Goal: Task Accomplishment & Management: Complete application form

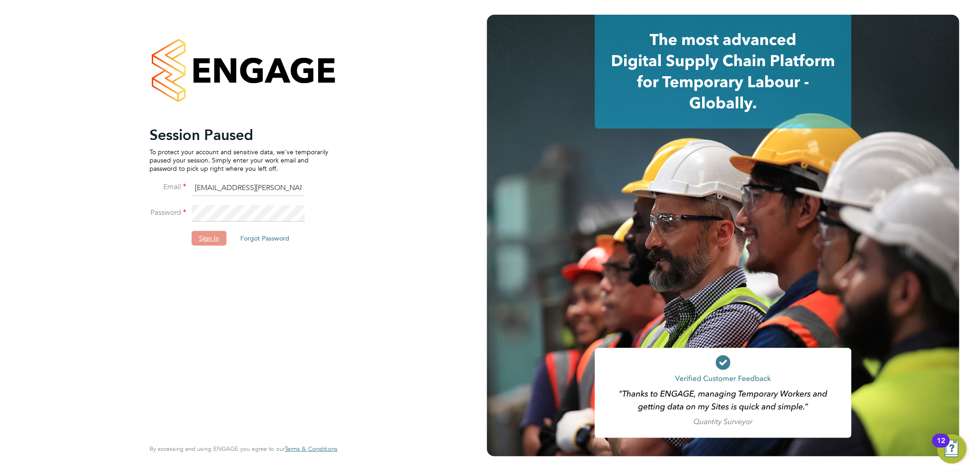
click at [214, 235] on button "Sign In" at bounding box center [209, 238] width 35 height 15
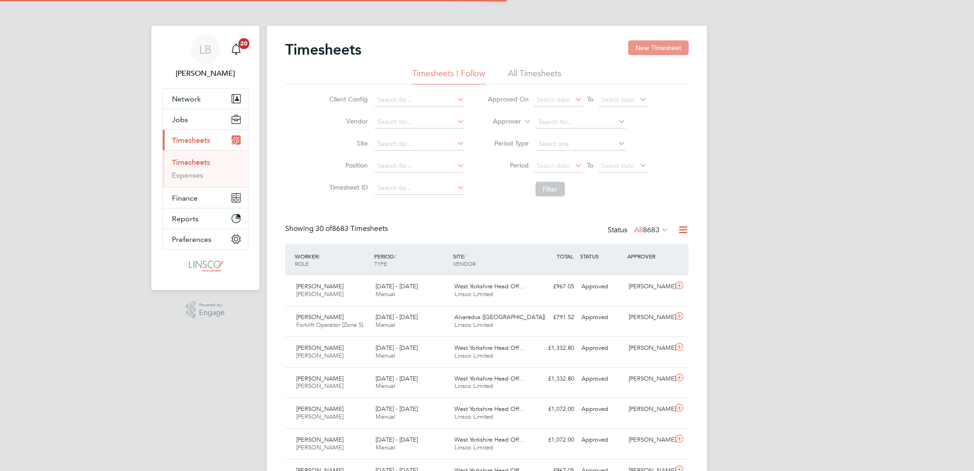
click at [672, 49] on button "New Timesheet" at bounding box center [658, 47] width 61 height 15
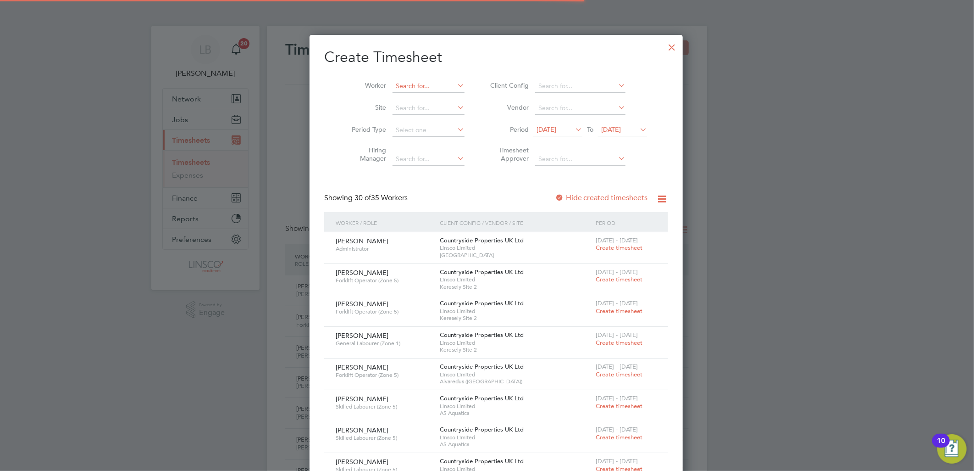
click at [430, 86] on input at bounding box center [429, 86] width 72 height 13
click at [428, 99] on li "Pet er Om onigho" at bounding box center [419, 98] width 73 height 12
type input "Peter Omonigho"
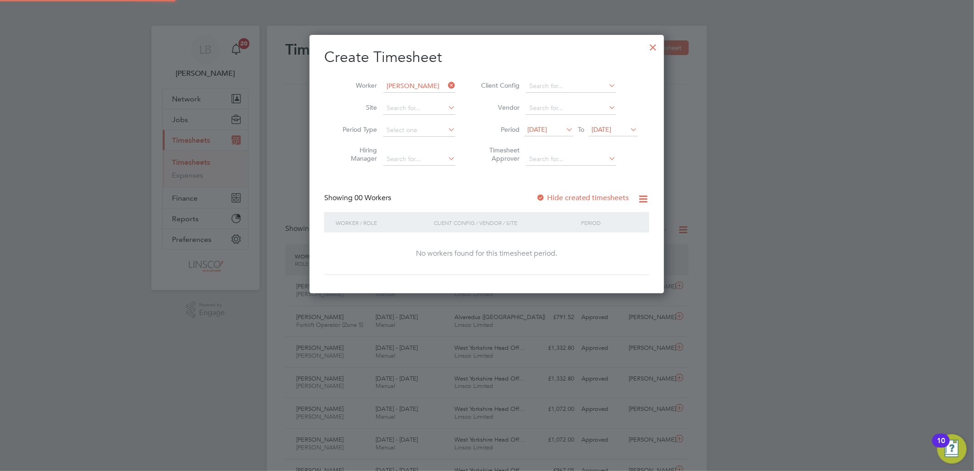
click at [600, 199] on label "Hide created timesheets" at bounding box center [582, 197] width 93 height 9
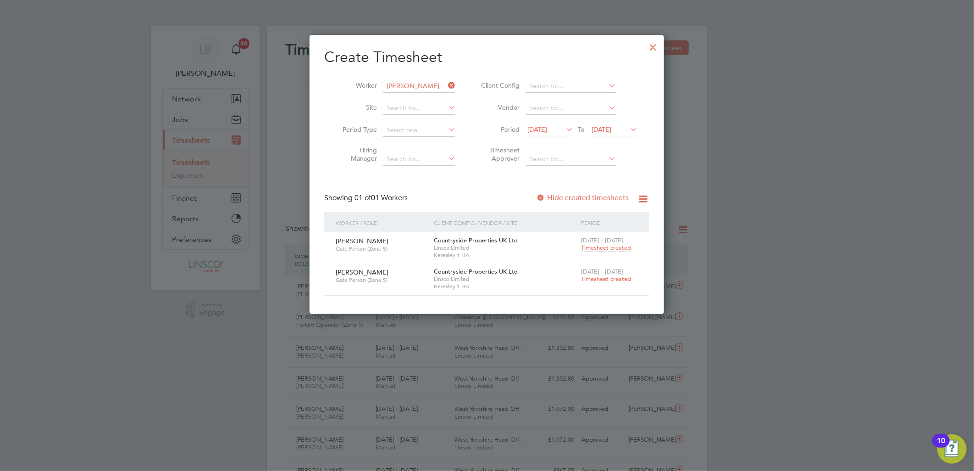
click at [547, 130] on span "[DATE]" at bounding box center [538, 129] width 20 height 8
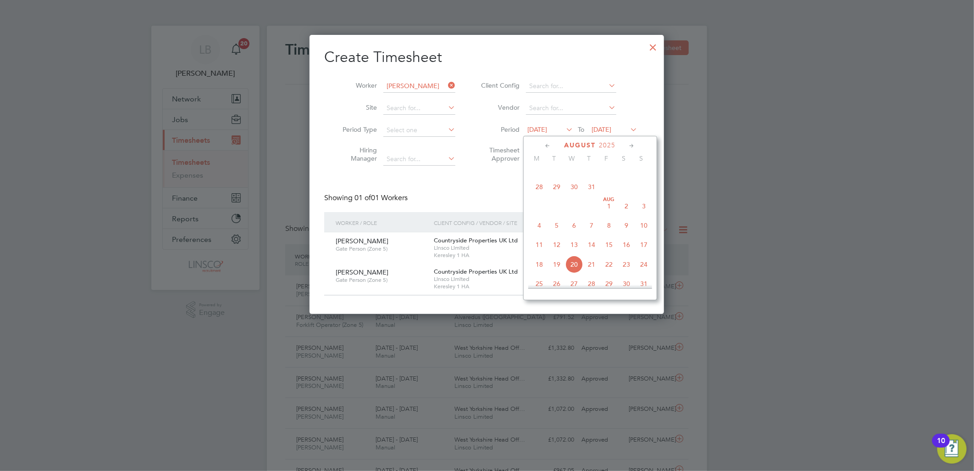
click at [593, 190] on span "31" at bounding box center [591, 186] width 17 height 17
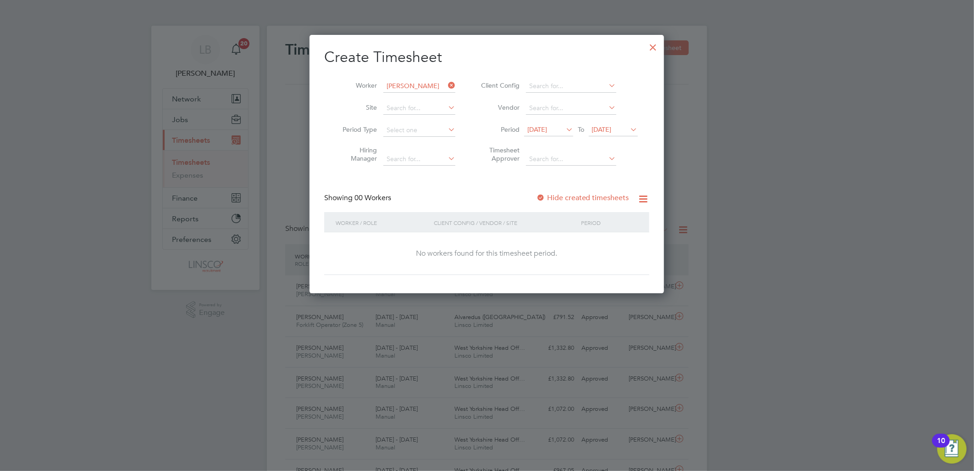
click at [584, 202] on div "Showing 00 Workers Hide created timesheets" at bounding box center [486, 202] width 325 height 19
click at [584, 198] on label "Hide created timesheets" at bounding box center [582, 197] width 93 height 9
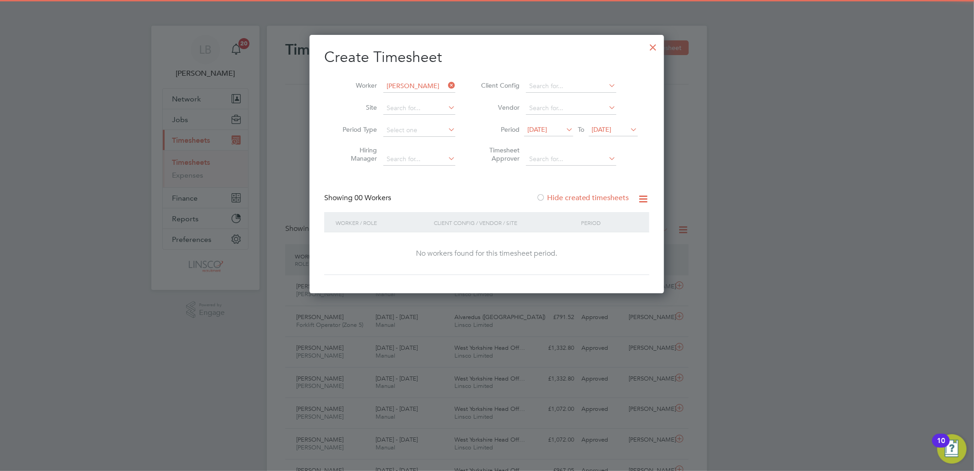
click at [584, 198] on label "Hide created timesheets" at bounding box center [582, 197] width 93 height 9
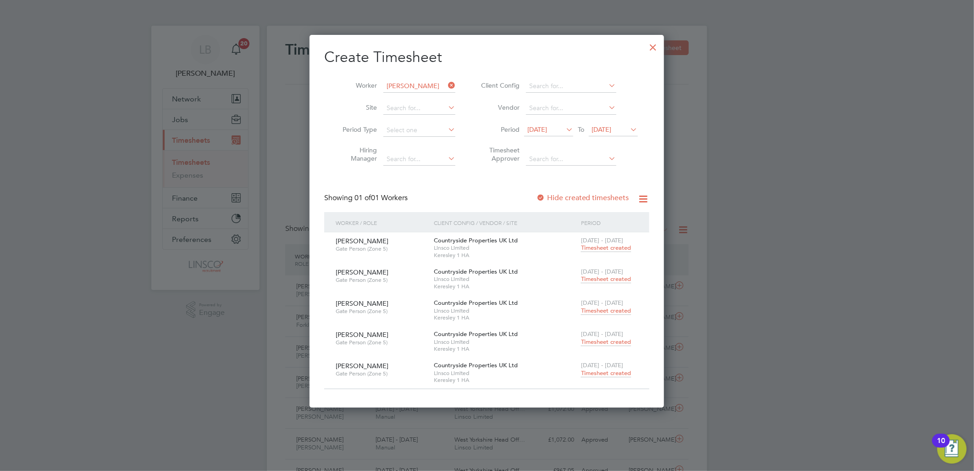
click at [606, 250] on span "Timesheet created" at bounding box center [606, 248] width 50 height 8
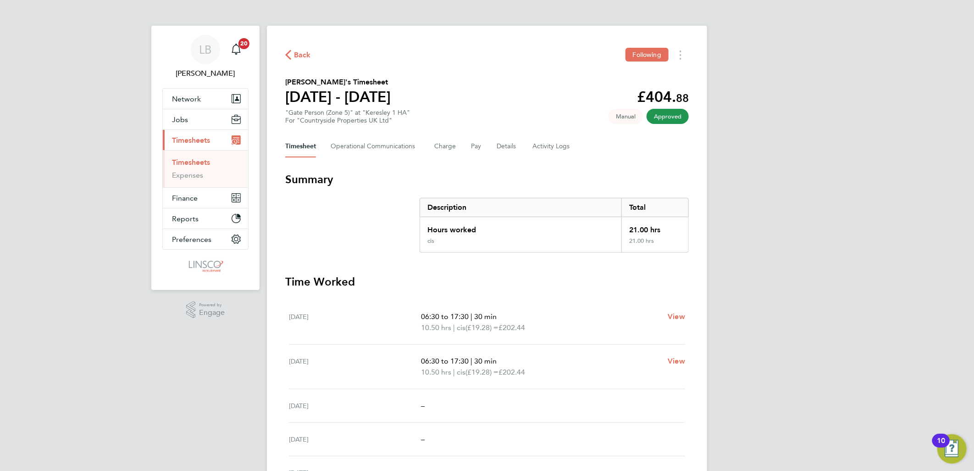
click at [290, 55] on icon "button" at bounding box center [288, 55] width 6 height 10
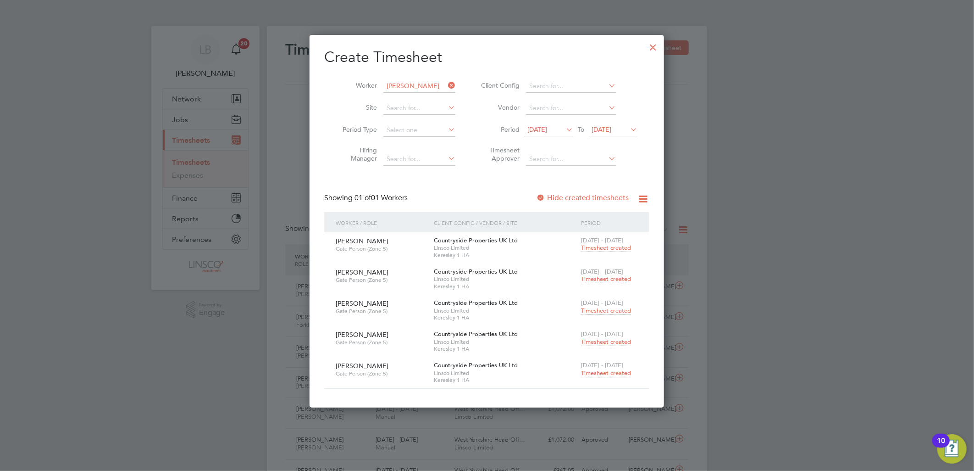
click at [604, 278] on span "Timesheet created" at bounding box center [606, 279] width 50 height 8
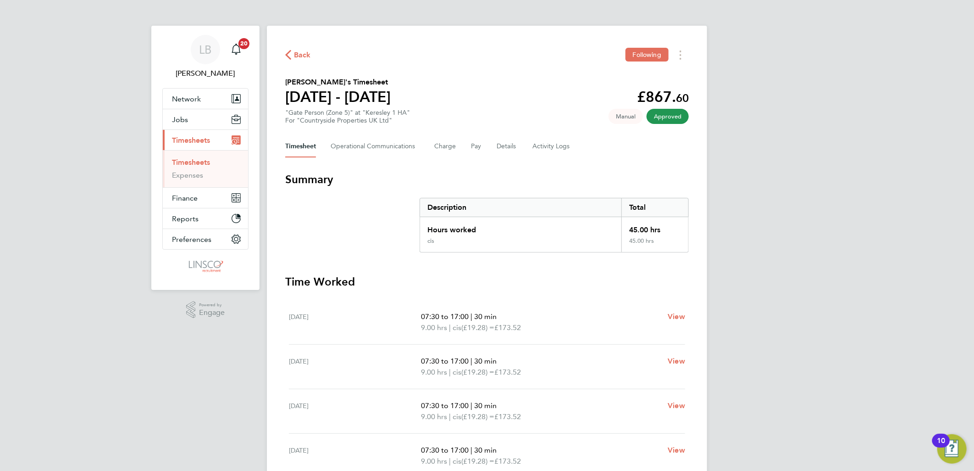
click at [300, 53] on span "Back" at bounding box center [302, 55] width 17 height 11
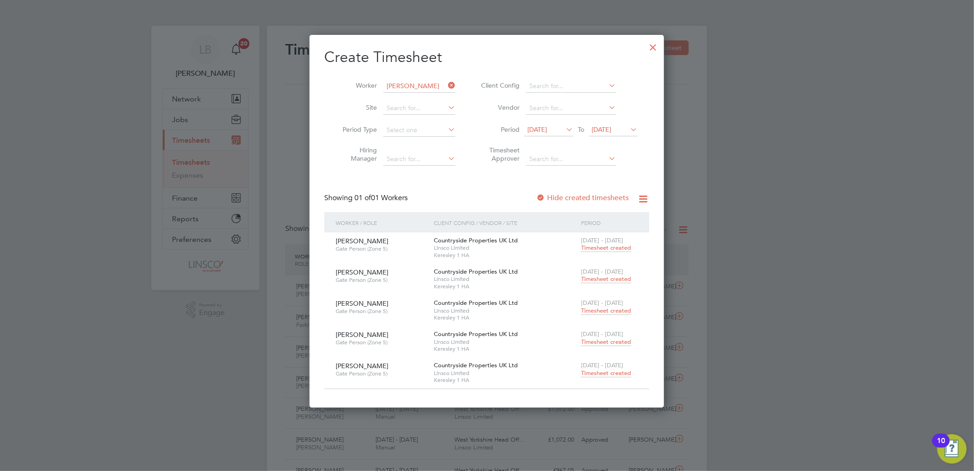
click at [600, 311] on span "Timesheet created" at bounding box center [606, 310] width 50 height 8
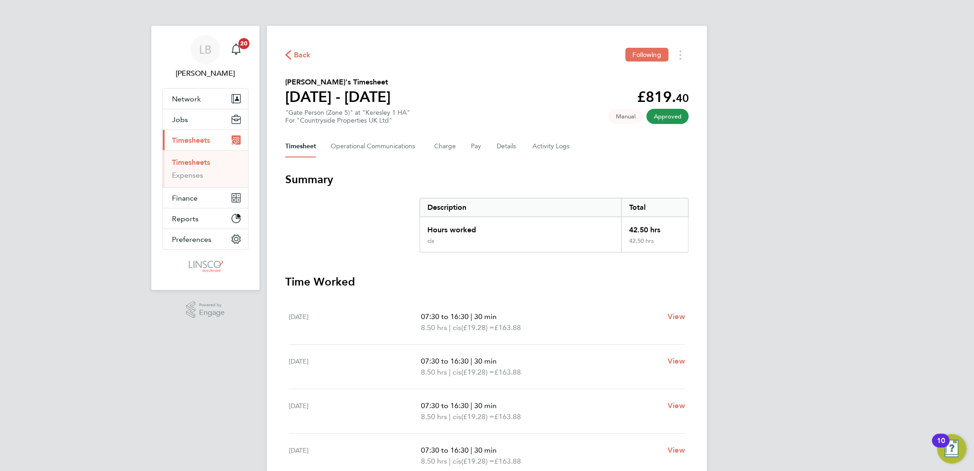
click at [300, 56] on span "Back" at bounding box center [302, 55] width 17 height 11
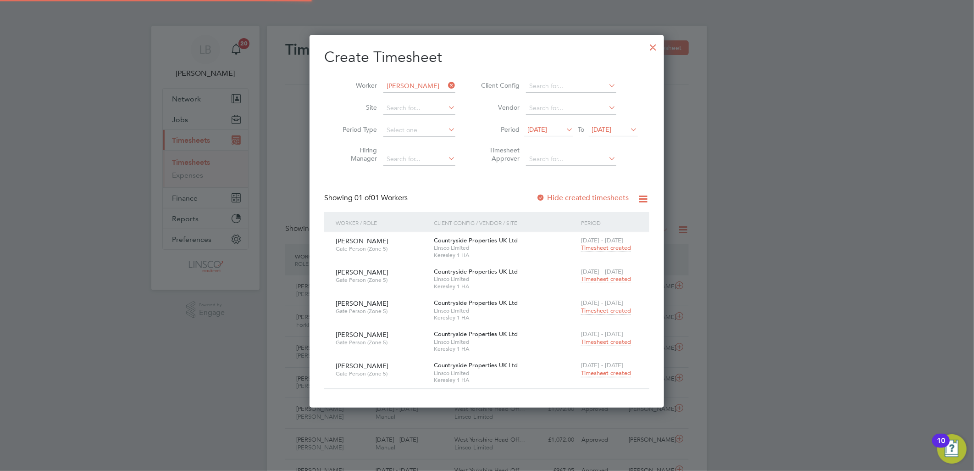
scroll to position [23, 80]
click at [604, 276] on span "Timesheet created" at bounding box center [606, 279] width 50 height 8
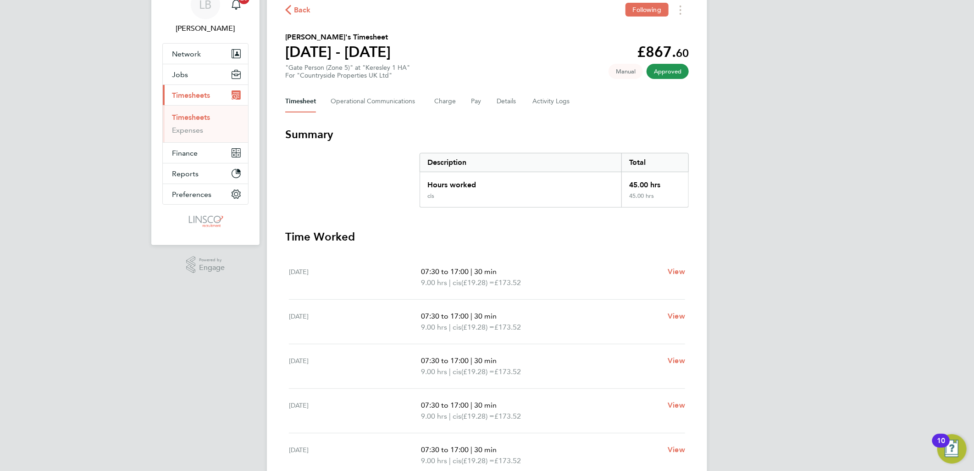
scroll to position [102, 0]
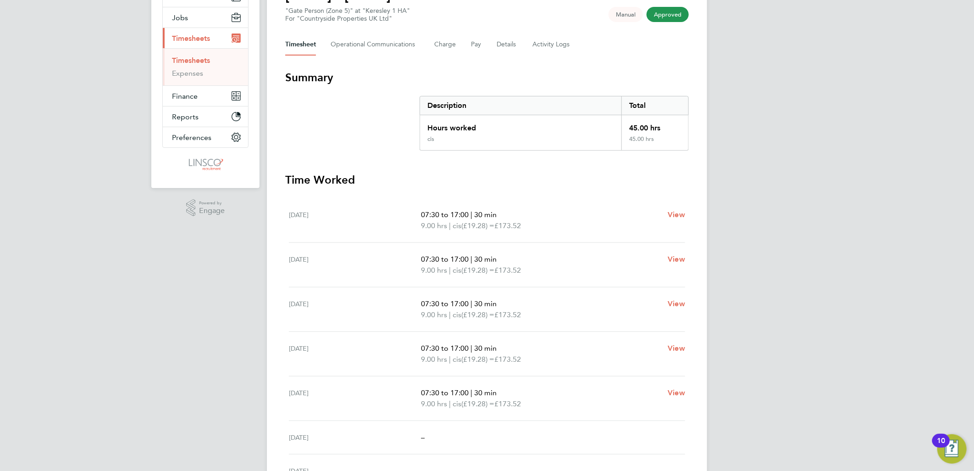
drag, startPoint x: 479, startPoint y: 298, endPoint x: 364, endPoint y: 286, distance: 115.3
click at [364, 287] on div "Wed 06 Aug 07:30 to 17:00 | 30 min 9.00 hrs | cis (£19.28) = £173.52 View" at bounding box center [487, 309] width 396 height 44
click at [554, 267] on p "9.00 hrs | cis (£19.28) = £173.52" at bounding box center [540, 270] width 239 height 11
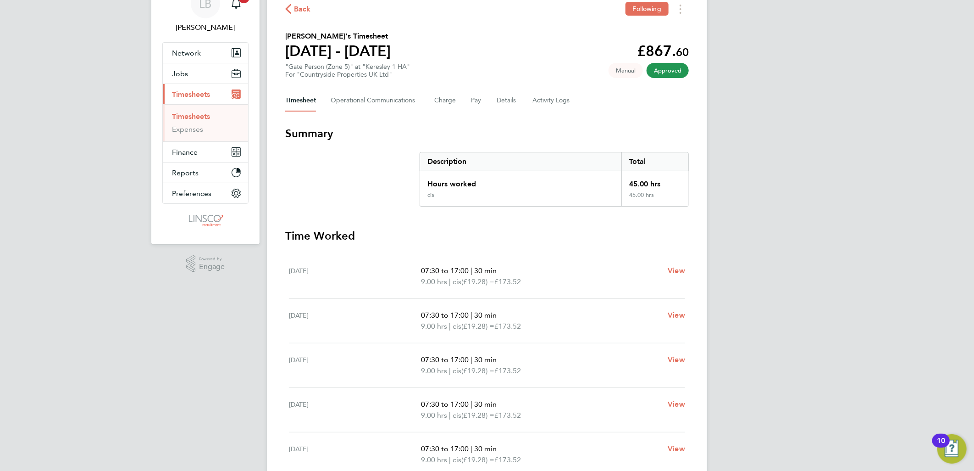
scroll to position [0, 0]
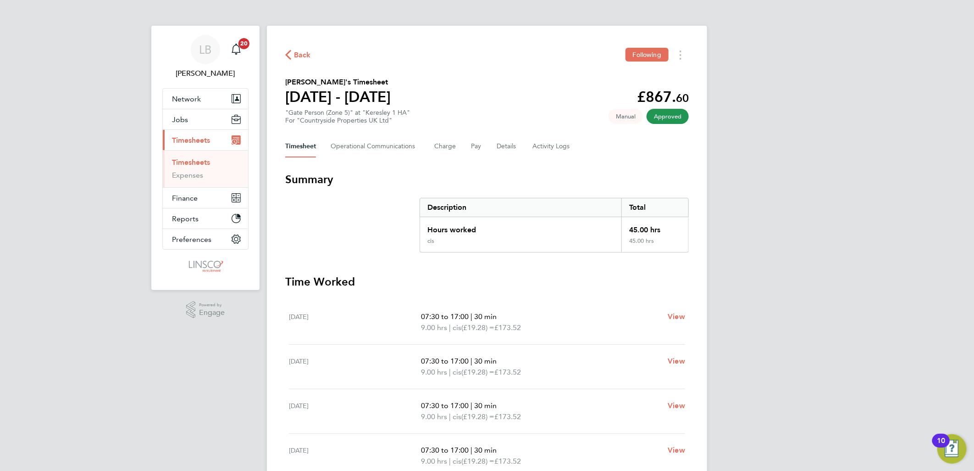
click at [309, 54] on span "Back" at bounding box center [302, 55] width 17 height 11
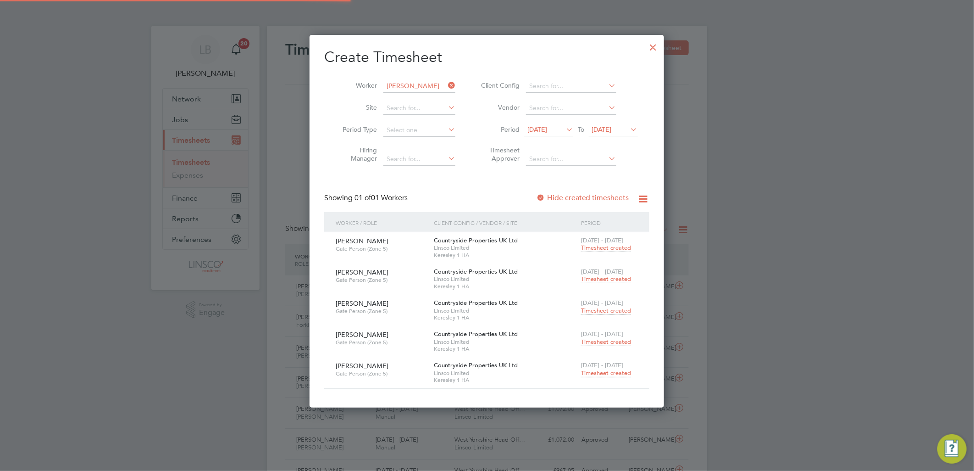
scroll to position [23, 80]
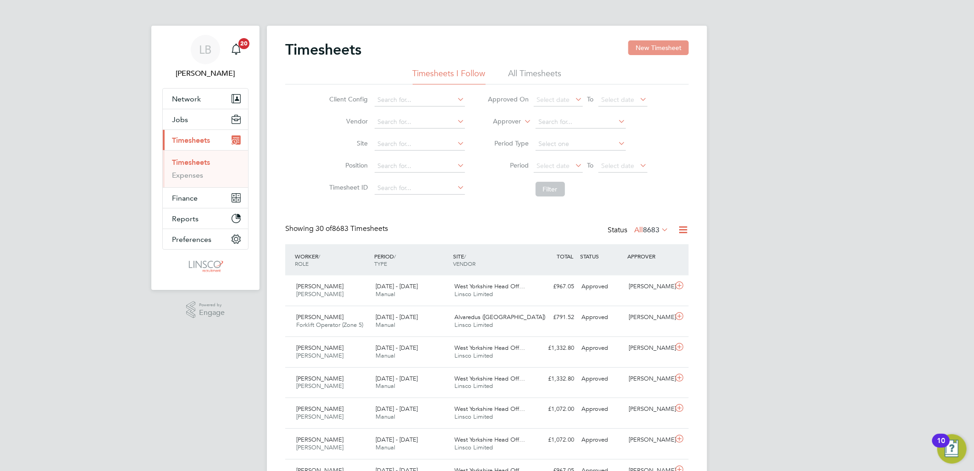
click at [671, 47] on button "New Timesheet" at bounding box center [658, 47] width 61 height 15
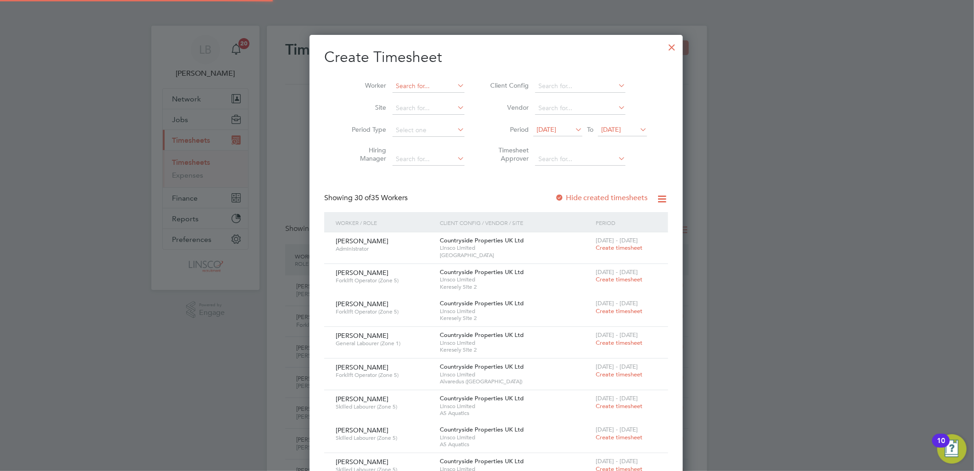
click at [404, 86] on input at bounding box center [429, 86] width 72 height 13
click at [439, 109] on li "Chin edu [PERSON_NAME]" at bounding box center [426, 111] width 87 height 12
type input "[DEMOGRAPHIC_DATA][PERSON_NAME] [PERSON_NAME]"
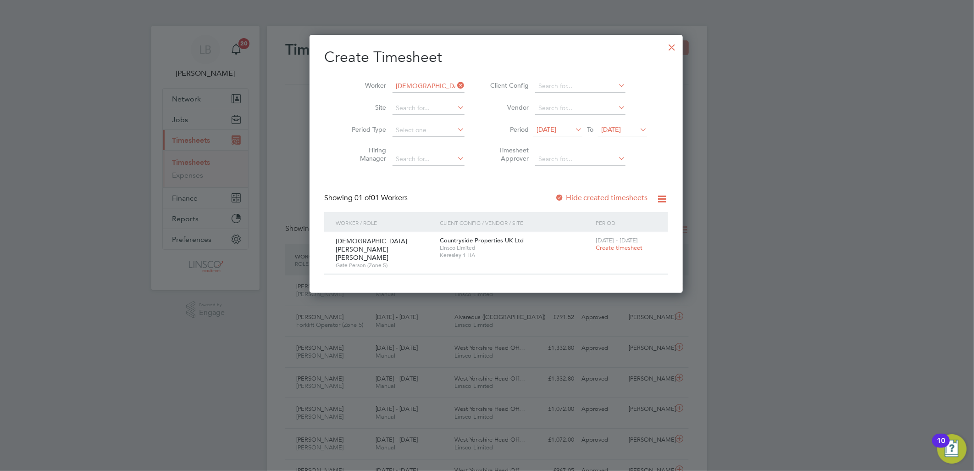
click at [574, 196] on label "Hide created timesheets" at bounding box center [601, 197] width 93 height 9
click at [575, 196] on label "Hide created timesheets" at bounding box center [601, 197] width 93 height 9
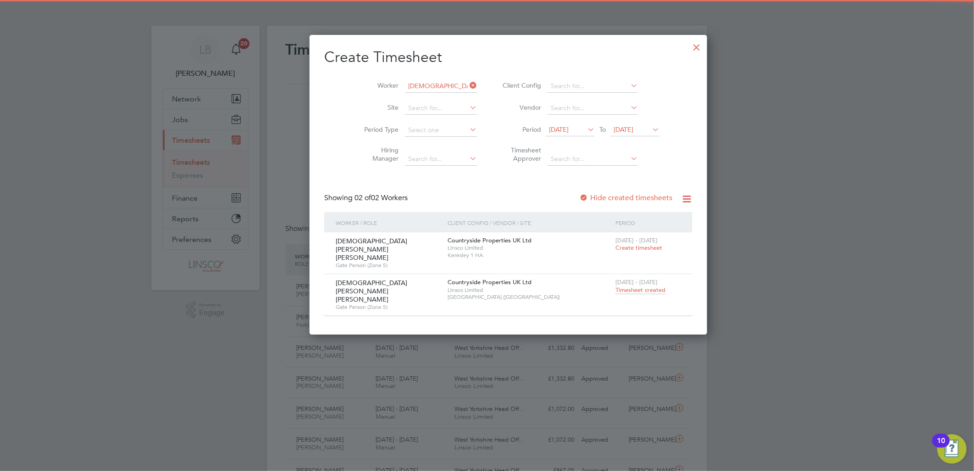
click at [549, 129] on span "[DATE]" at bounding box center [559, 129] width 20 height 8
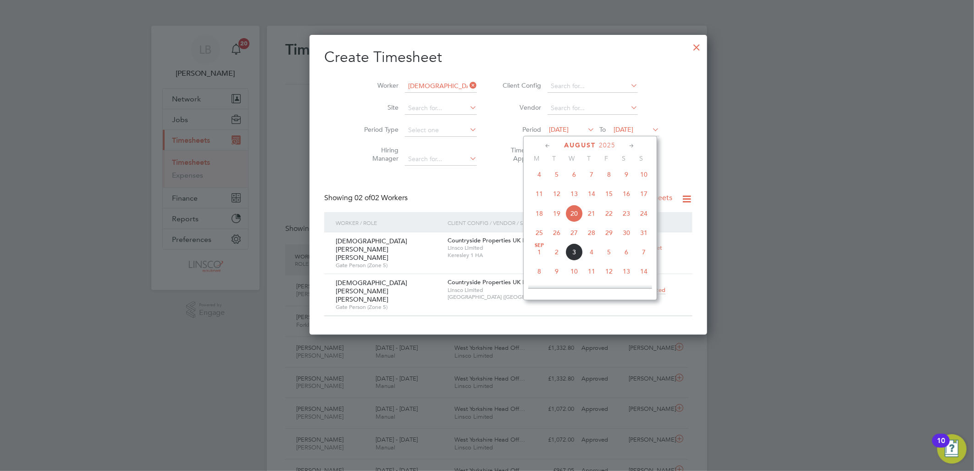
click at [540, 173] on span "4" at bounding box center [539, 174] width 17 height 17
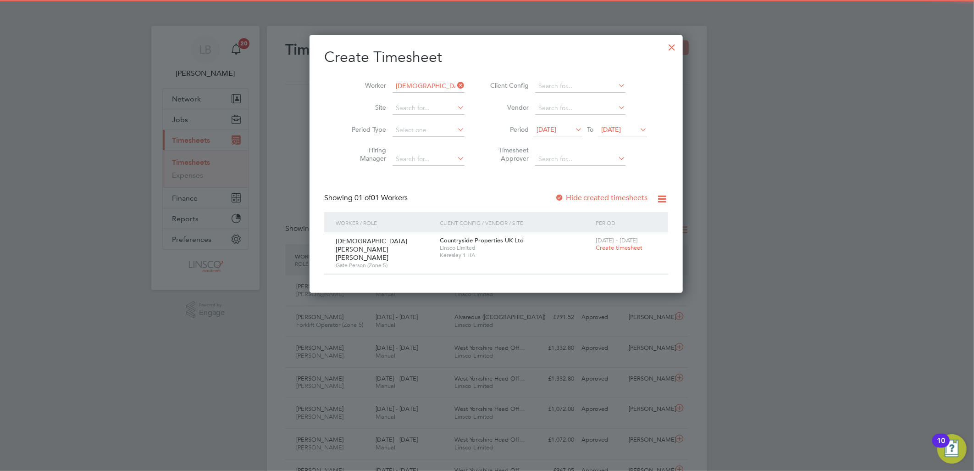
click at [579, 191] on div "Create Timesheet Worker [PERSON_NAME] [PERSON_NAME] Site Period Type Hiring Man…" at bounding box center [496, 161] width 344 height 227
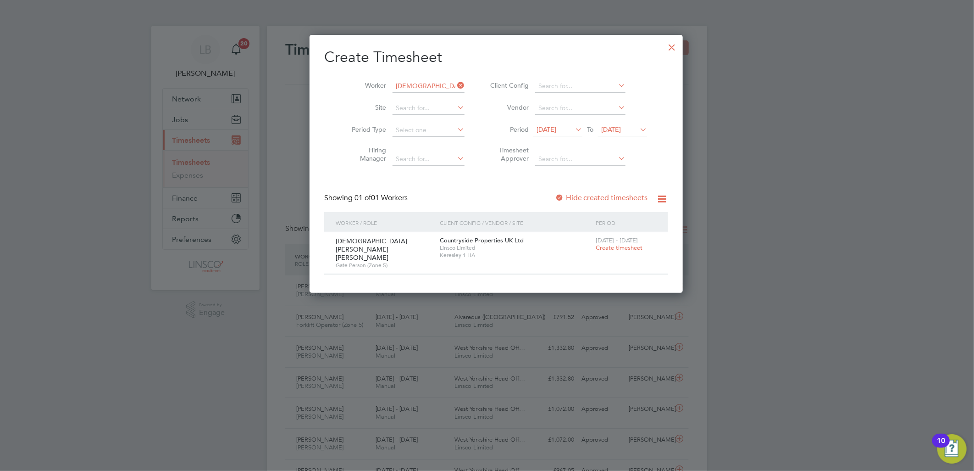
click at [583, 197] on label "Hide created timesheets" at bounding box center [601, 197] width 93 height 9
click at [593, 205] on div "Showing 01 of 01 Workers Hide created timesheets" at bounding box center [496, 202] width 344 height 19
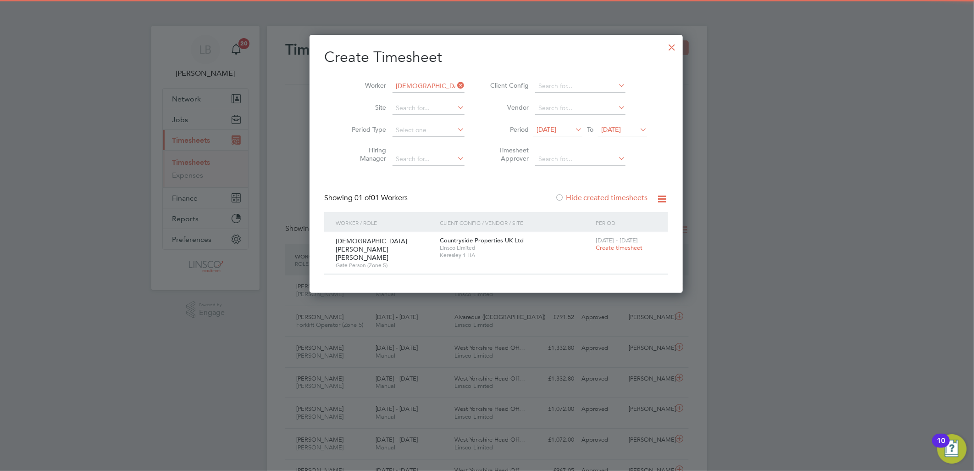
click at [593, 200] on label "Hide created timesheets" at bounding box center [601, 197] width 93 height 9
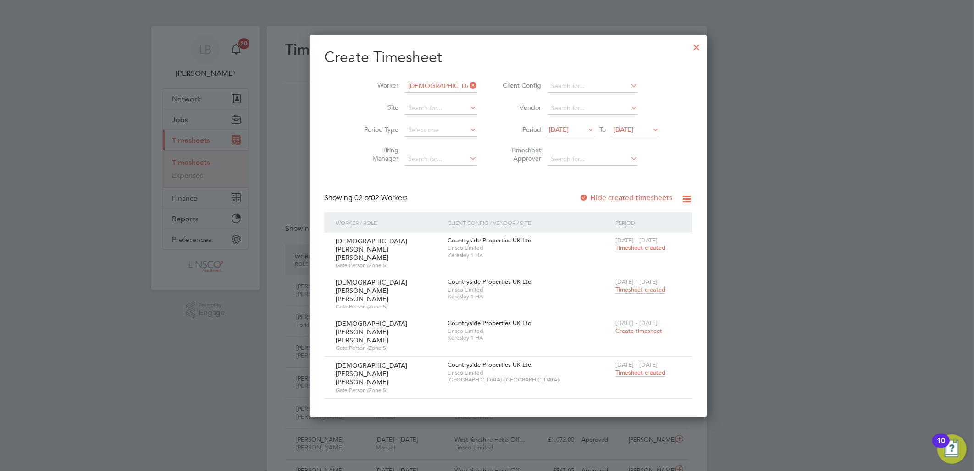
click at [616, 285] on span "Timesheet created" at bounding box center [641, 289] width 50 height 8
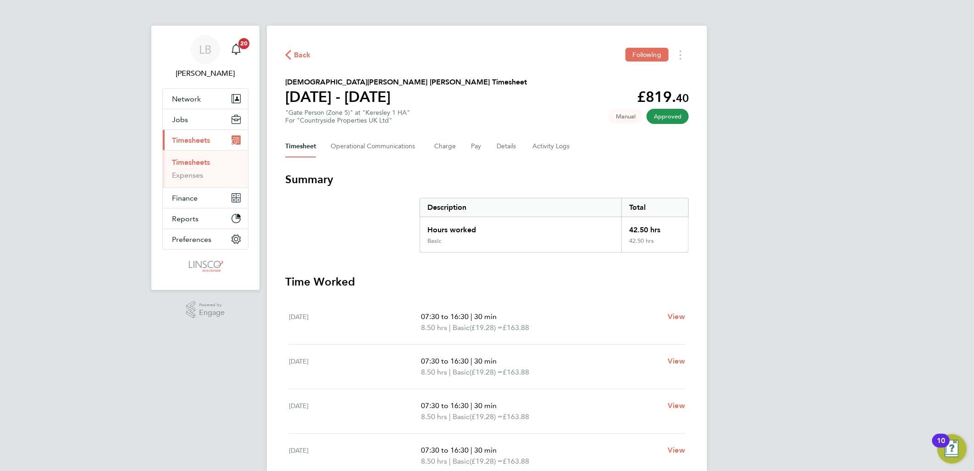
click at [293, 54] on span "Back" at bounding box center [298, 54] width 26 height 9
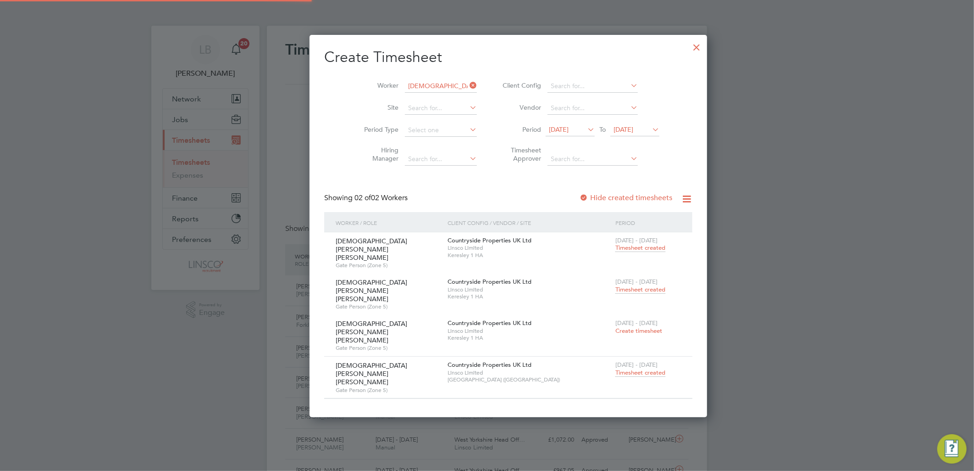
scroll to position [23, 80]
click at [616, 248] on span "Timesheet created" at bounding box center [641, 248] width 50 height 8
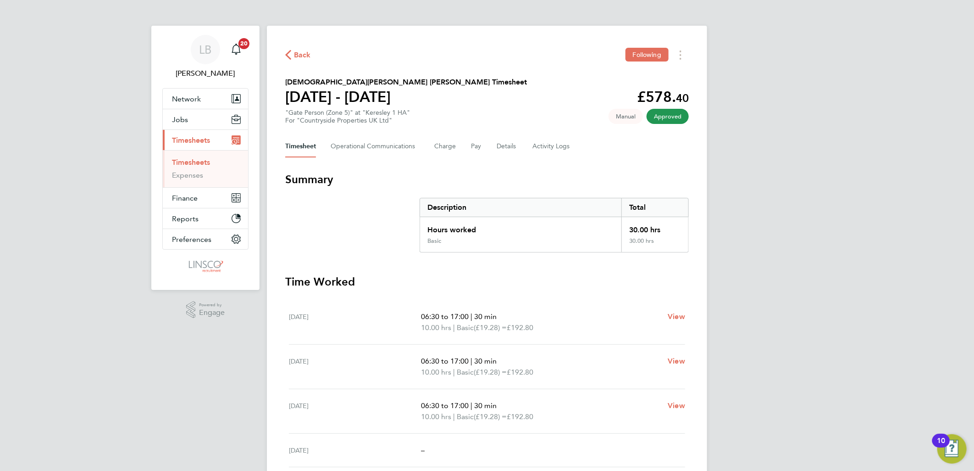
click at [294, 58] on span "Back" at bounding box center [298, 54] width 26 height 9
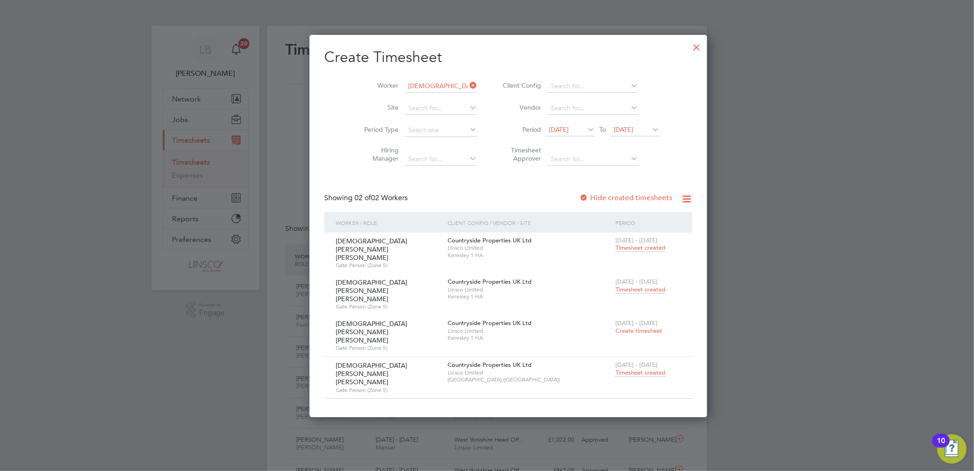
click at [549, 128] on span "[DATE]" at bounding box center [559, 129] width 20 height 8
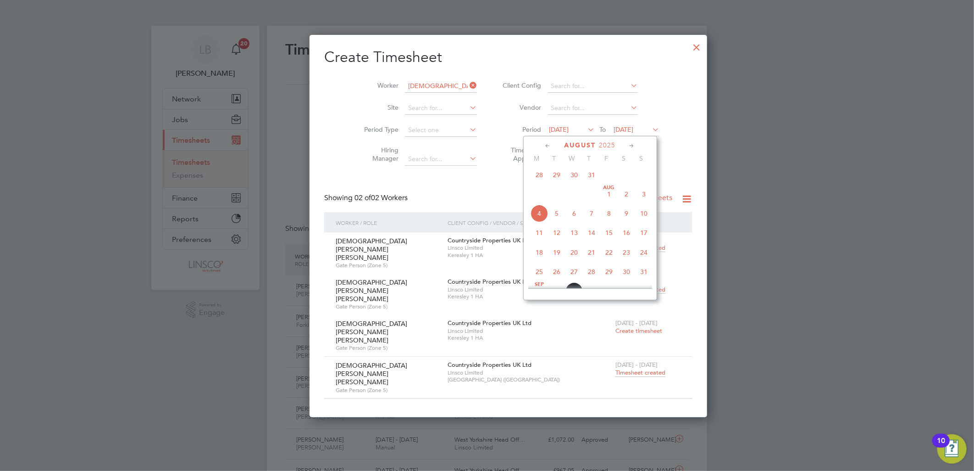
click at [542, 178] on span "28" at bounding box center [539, 174] width 17 height 17
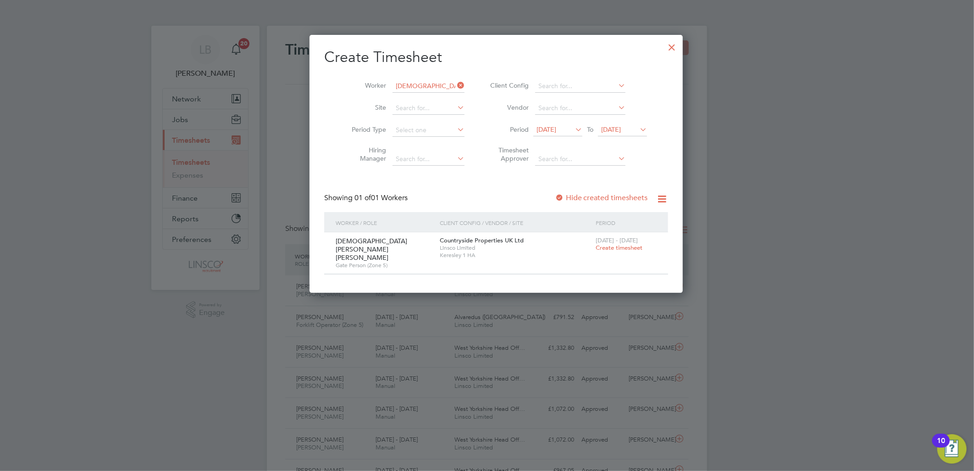
click at [599, 197] on label "Hide created timesheets" at bounding box center [601, 197] width 93 height 9
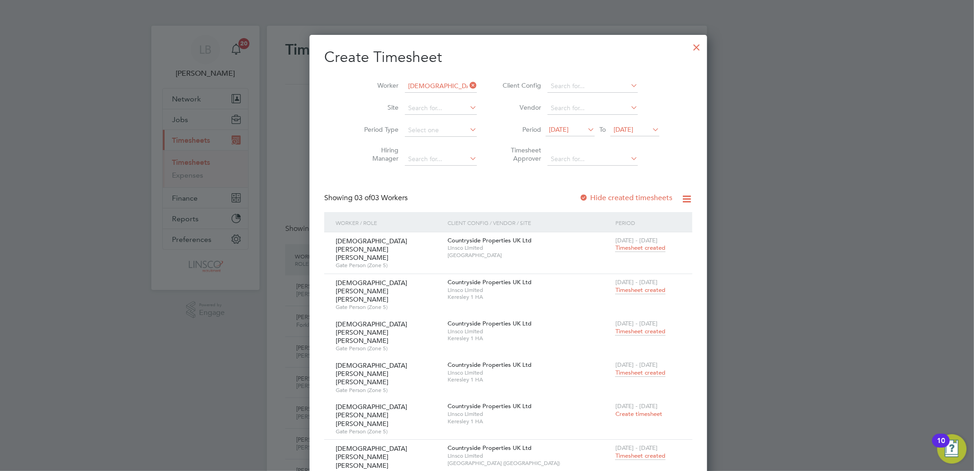
click at [616, 286] on span "Timesheet created" at bounding box center [641, 290] width 50 height 8
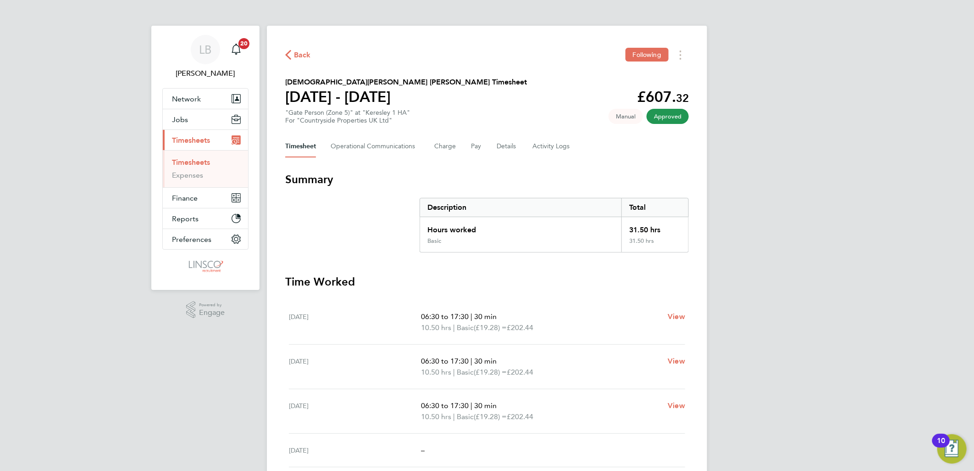
click at [297, 51] on span "Back" at bounding box center [302, 55] width 17 height 11
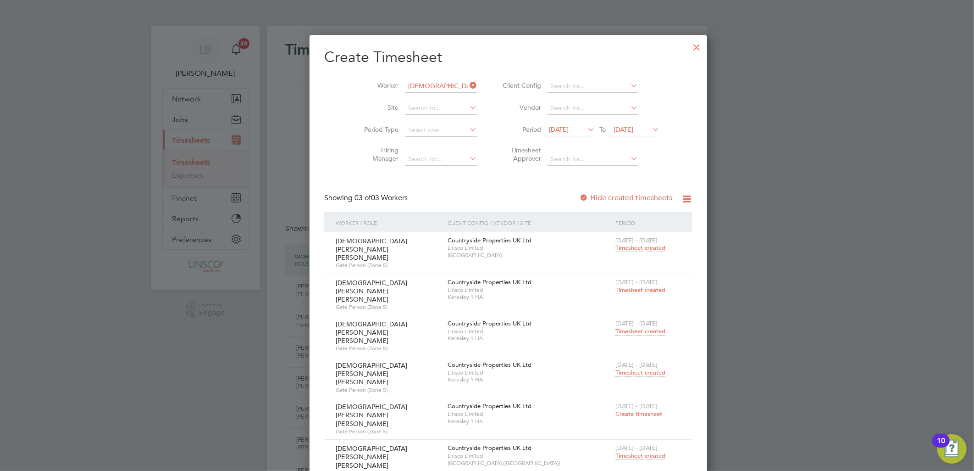
click at [616, 327] on span "Timesheet created" at bounding box center [641, 331] width 50 height 8
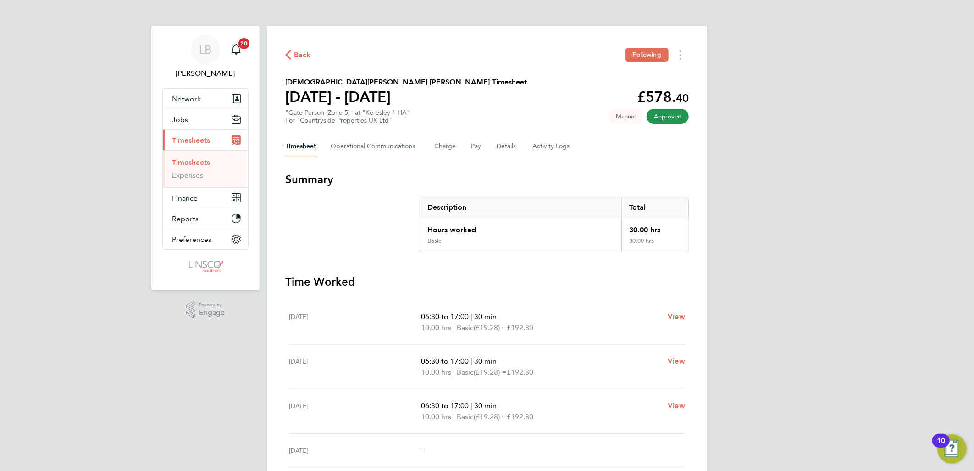
click at [305, 52] on span "Back" at bounding box center [302, 55] width 17 height 11
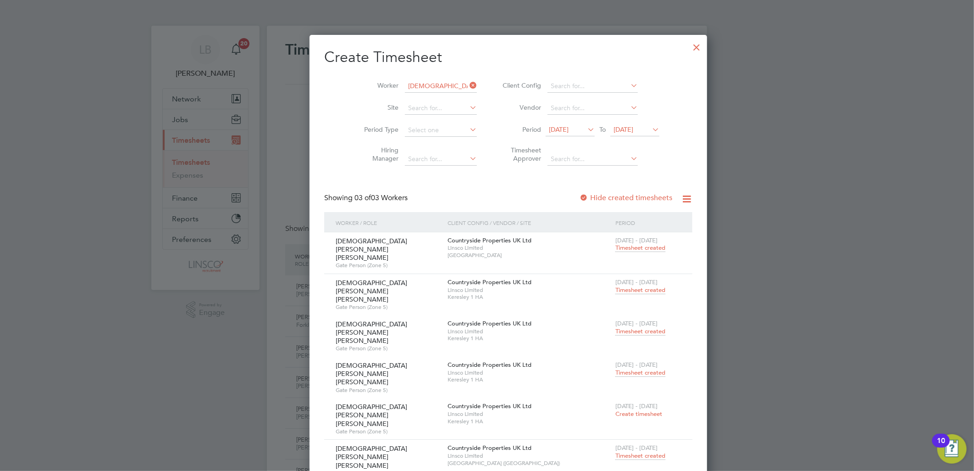
click at [616, 327] on span "Timesheet created" at bounding box center [641, 331] width 50 height 8
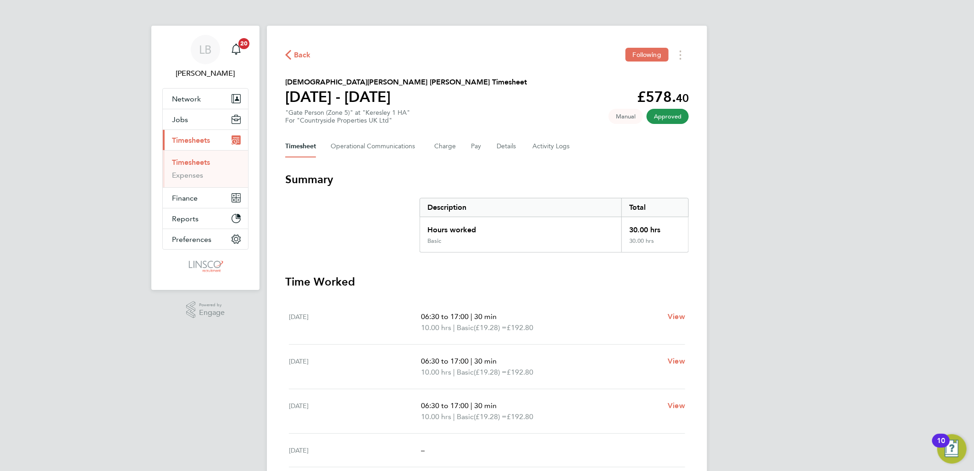
click at [283, 43] on div "Back Following [PERSON_NAME] [PERSON_NAME] Timesheet [DATE] - [DATE] £578. 40 "…" at bounding box center [487, 330] width 440 height 608
click at [288, 50] on icon "button" at bounding box center [288, 55] width 6 height 10
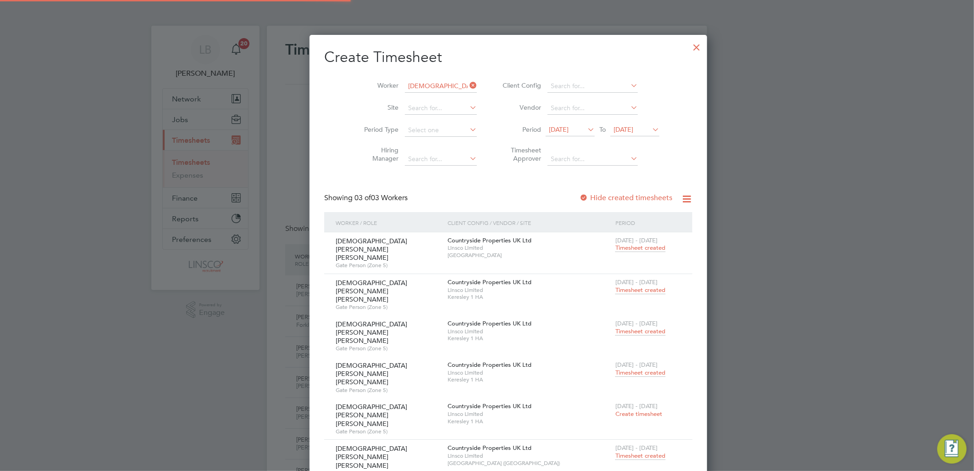
scroll to position [23, 80]
click at [616, 245] on span "Timesheet created" at bounding box center [641, 248] width 50 height 8
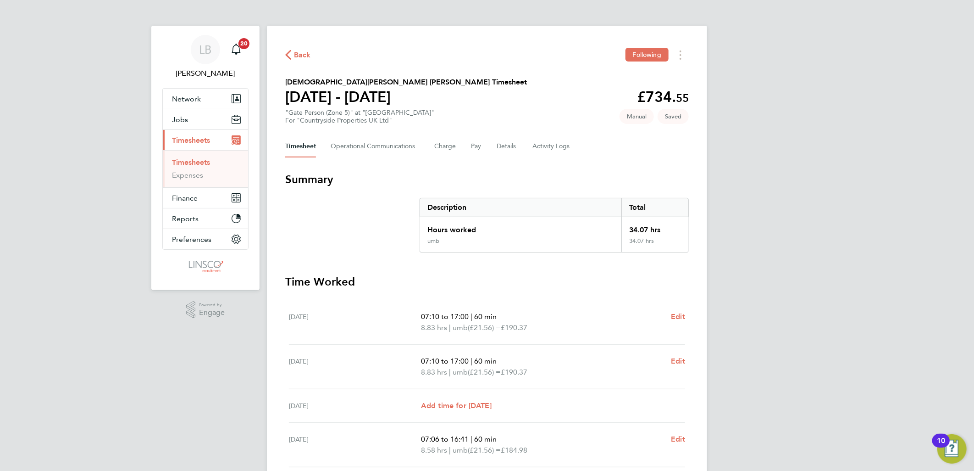
click at [306, 52] on span "Back" at bounding box center [302, 55] width 17 height 11
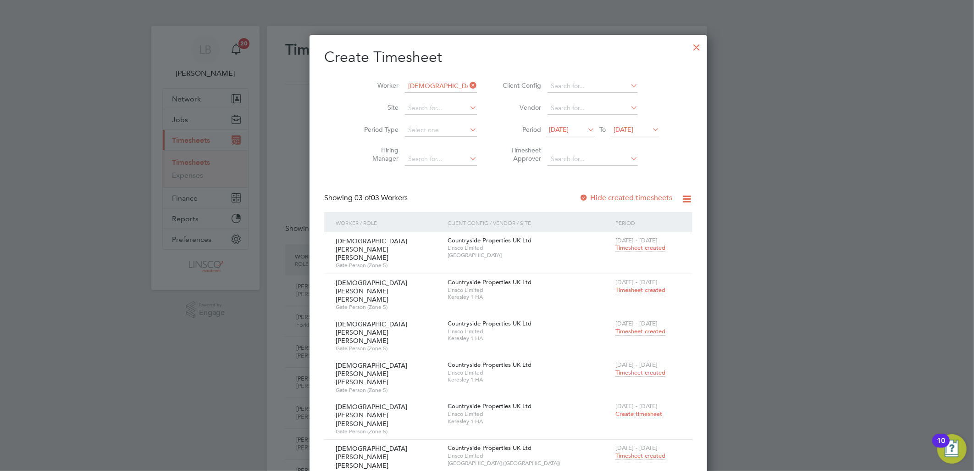
click at [616, 286] on span "Timesheet created" at bounding box center [641, 290] width 50 height 8
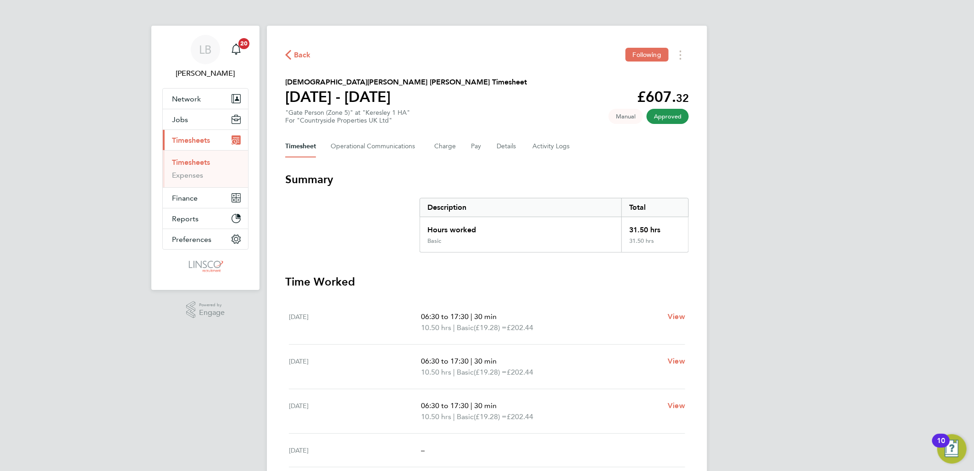
click at [294, 50] on span "Back" at bounding box center [298, 54] width 26 height 9
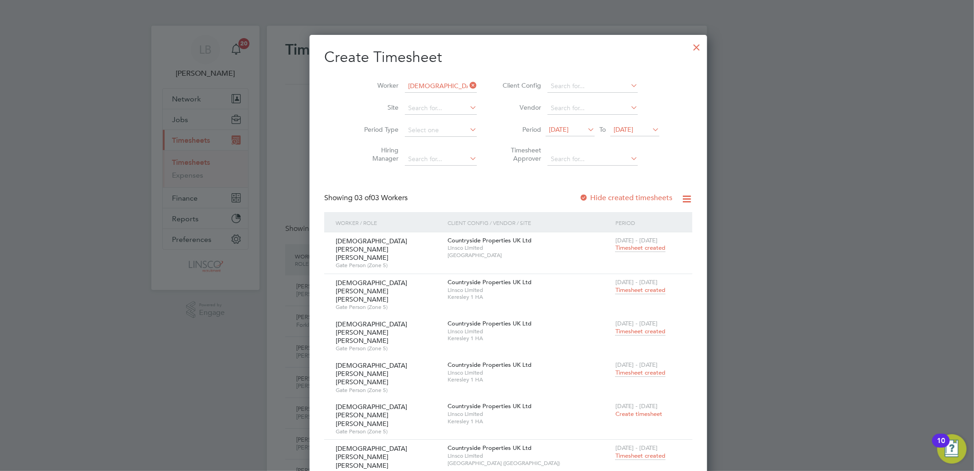
click at [613, 315] on div "[DATE] - [DATE] Timesheet created" at bounding box center [648, 327] width 70 height 25
click at [616, 327] on span "Timesheet created" at bounding box center [641, 331] width 50 height 8
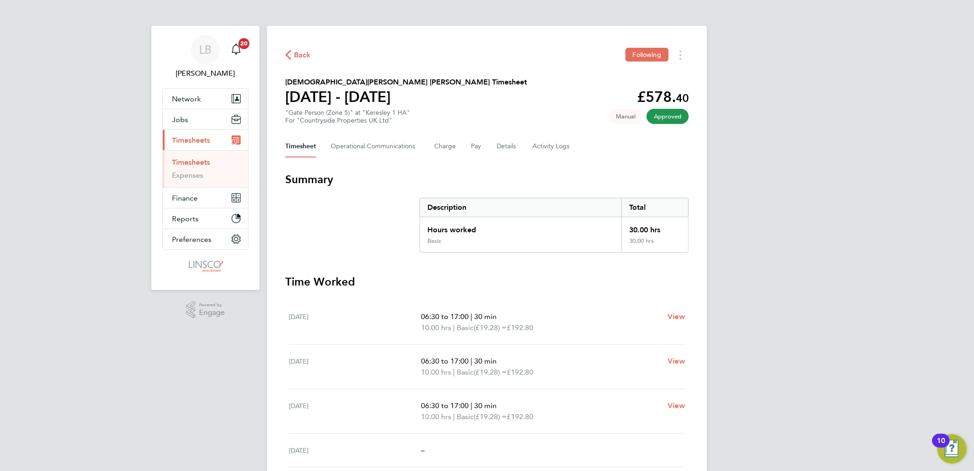
click at [296, 56] on span "Back" at bounding box center [302, 55] width 17 height 11
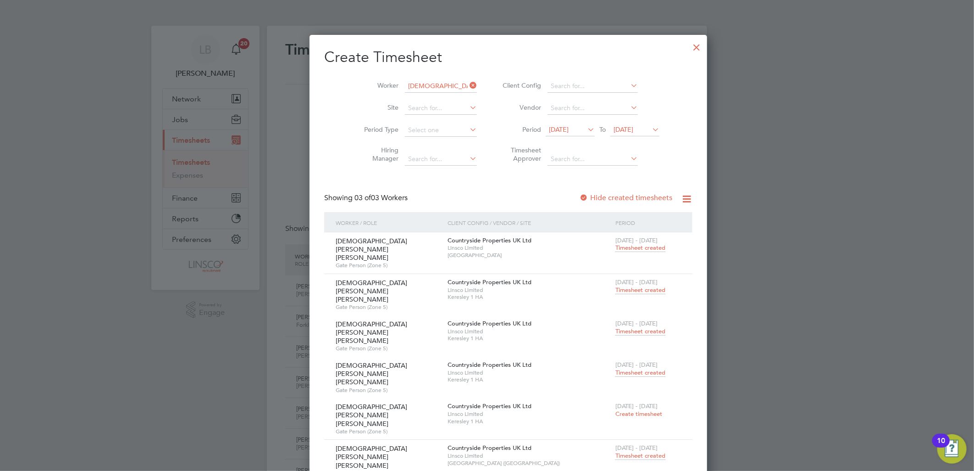
click at [616, 368] on span "Timesheet created" at bounding box center [641, 372] width 50 height 8
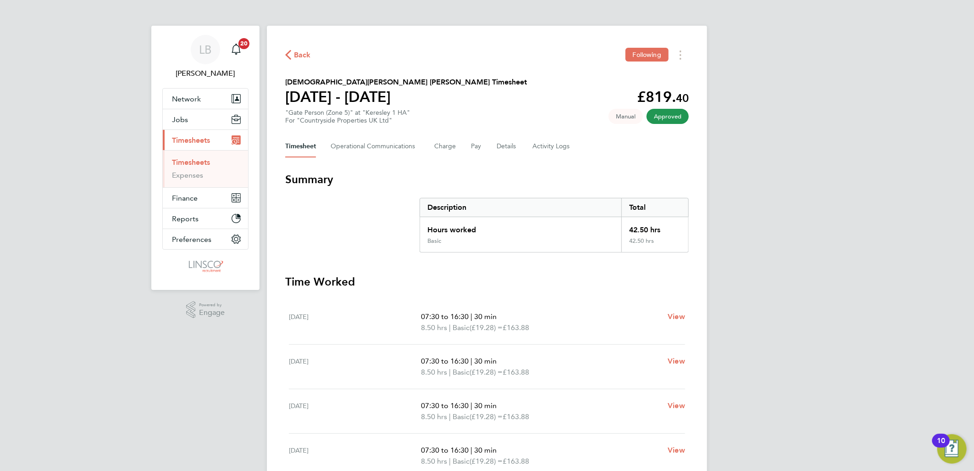
drag, startPoint x: 628, startPoint y: 161, endPoint x: 292, endPoint y: 87, distance: 344.7
click at [292, 87] on div "Back Following [PERSON_NAME] [PERSON_NAME] Timesheet [DATE] - [DATE] £819. 40 "…" at bounding box center [487, 341] width 440 height 630
click at [611, 155] on div "Timesheet Operational Communications Charge Pay Details Activity Logs" at bounding box center [487, 146] width 404 height 22
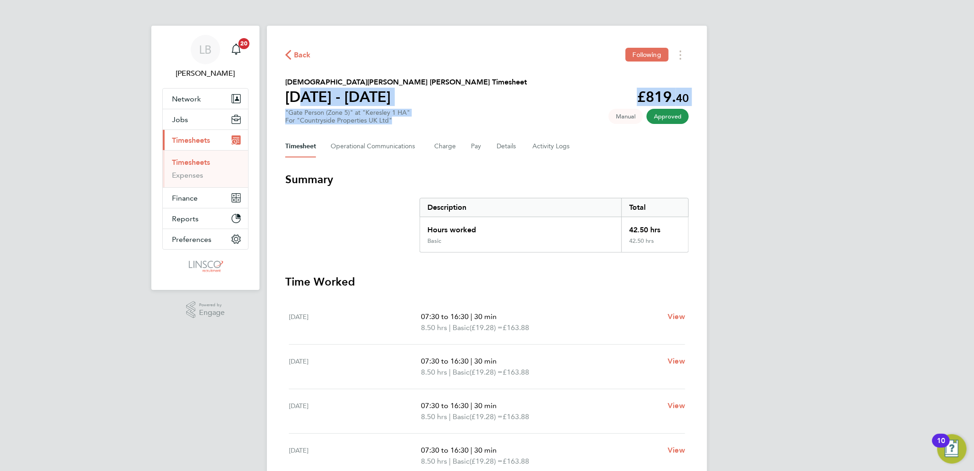
drag, startPoint x: 397, startPoint y: 122, endPoint x: 293, endPoint y: 106, distance: 105.9
click at [293, 106] on section "[DEMOGRAPHIC_DATA][PERSON_NAME] [PERSON_NAME] Timesheet [DATE] - [DATE] £819. 4…" at bounding box center [487, 101] width 404 height 48
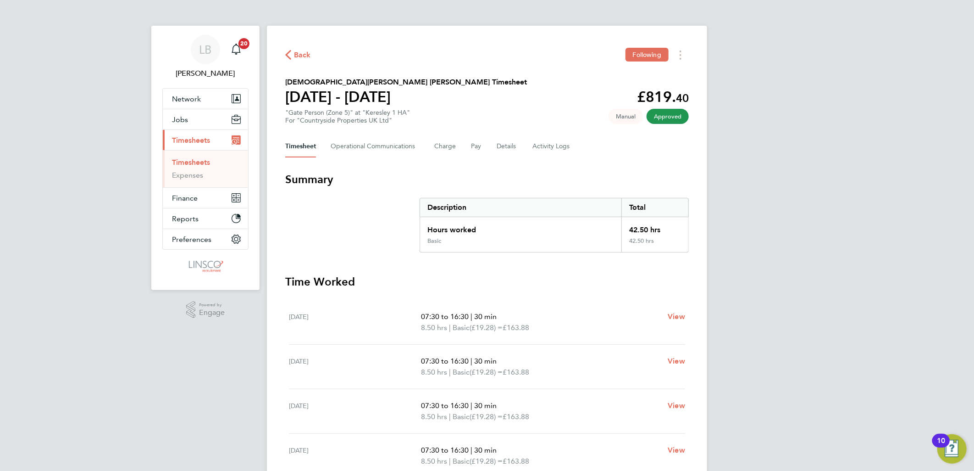
drag, startPoint x: 293, startPoint y: 106, endPoint x: 367, endPoint y: 225, distance: 140.5
click at [388, 198] on section "Summary Description Total Hours worked 42.50 hrs Basic 42.50 hrs" at bounding box center [487, 212] width 404 height 80
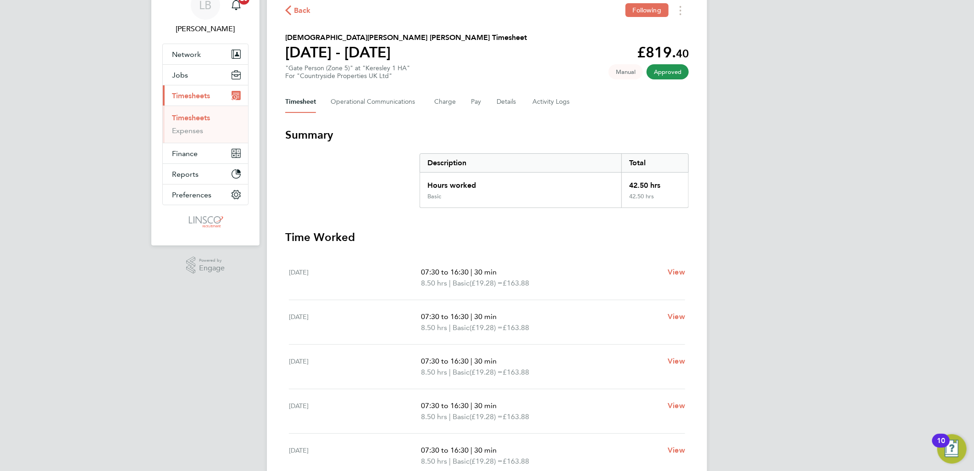
drag, startPoint x: 609, startPoint y: 101, endPoint x: 303, endPoint y: 102, distance: 306.4
click at [303, 102] on div "Timesheet Operational Communications Charge Pay Details Activity Logs" at bounding box center [487, 102] width 404 height 22
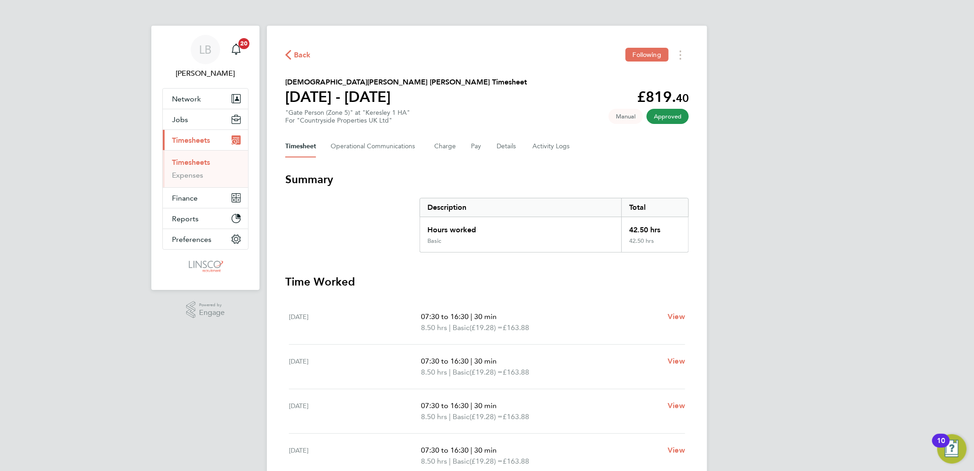
click at [459, 144] on div "Timesheet Operational Communications Charge Pay Details Activity Logs" at bounding box center [487, 146] width 404 height 22
click at [451, 144] on button "Charge" at bounding box center [445, 146] width 22 height 22
